Goal: Navigation & Orientation: Find specific page/section

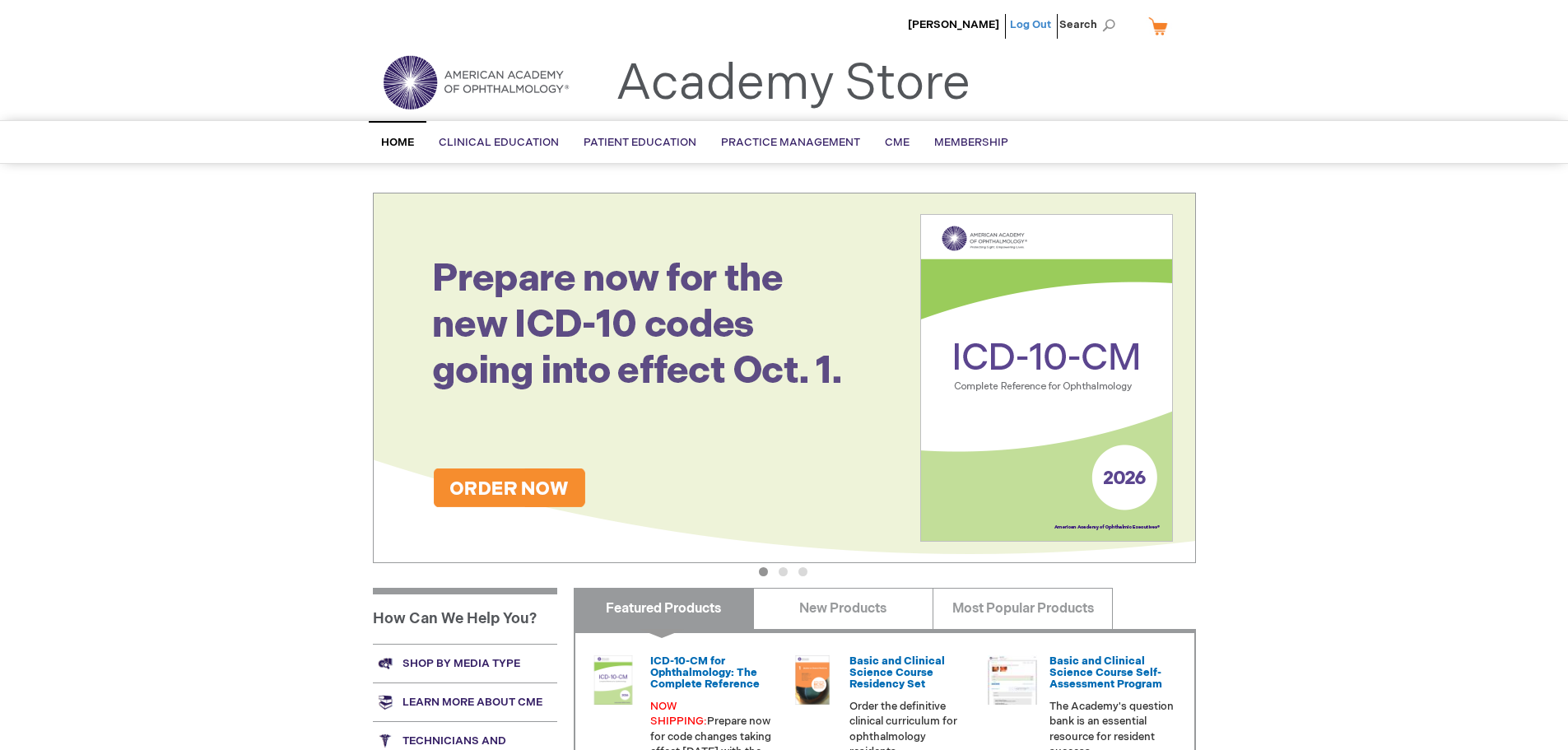
click at [1038, 27] on link "Log Out" at bounding box center [1030, 25] width 41 height 13
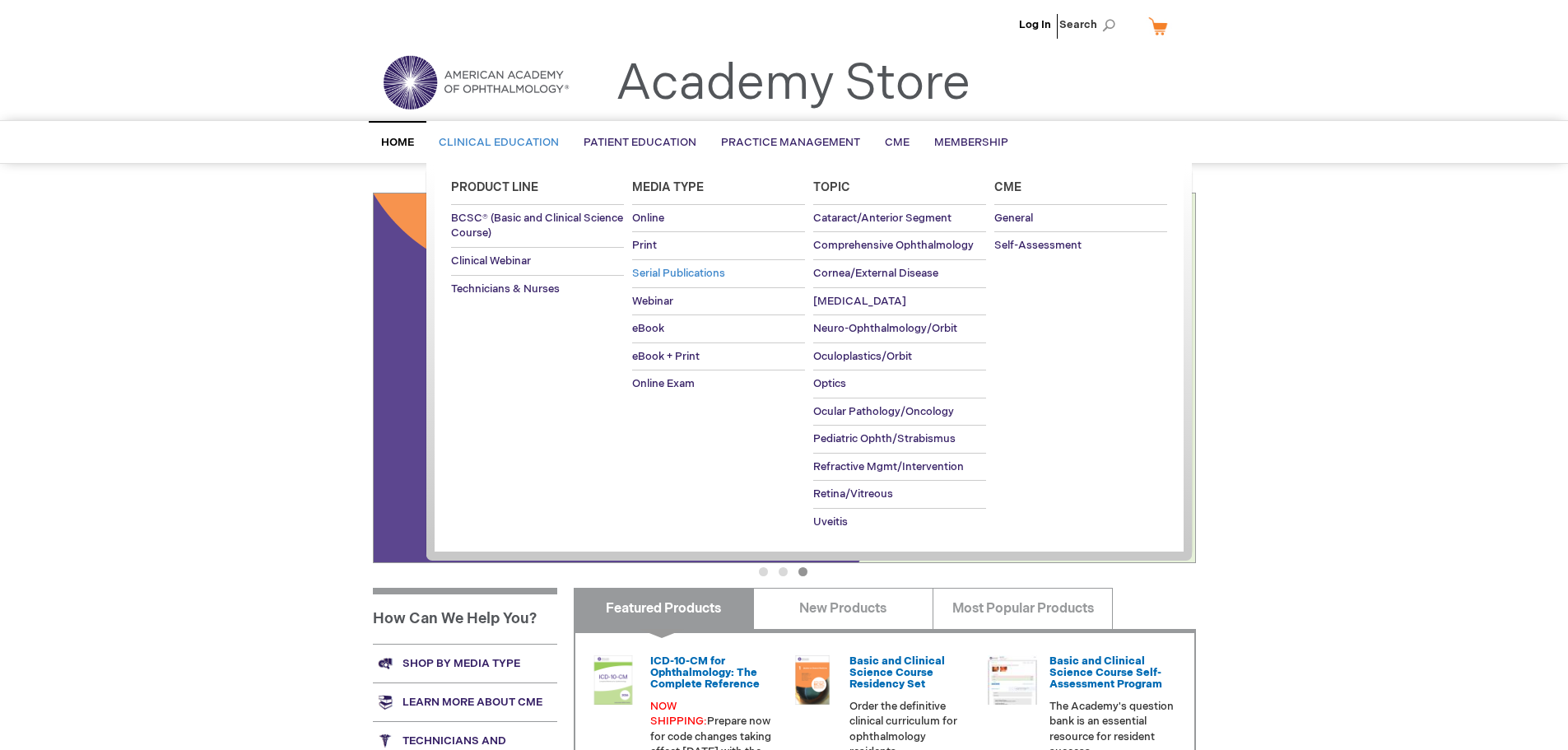
click at [697, 270] on span "Serial Publications" at bounding box center [679, 273] width 93 height 13
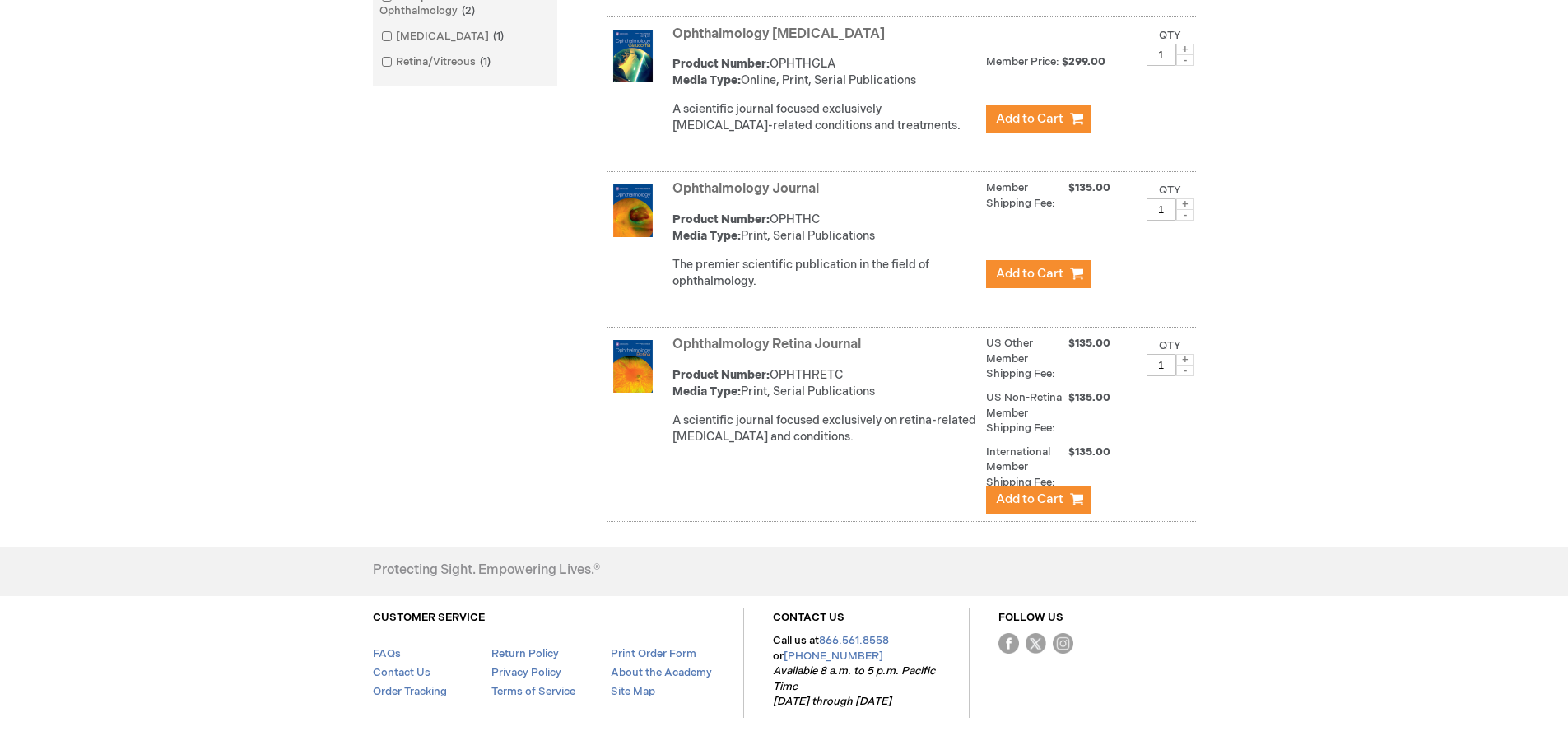
scroll to position [576, 0]
